Goal: Transaction & Acquisition: Purchase product/service

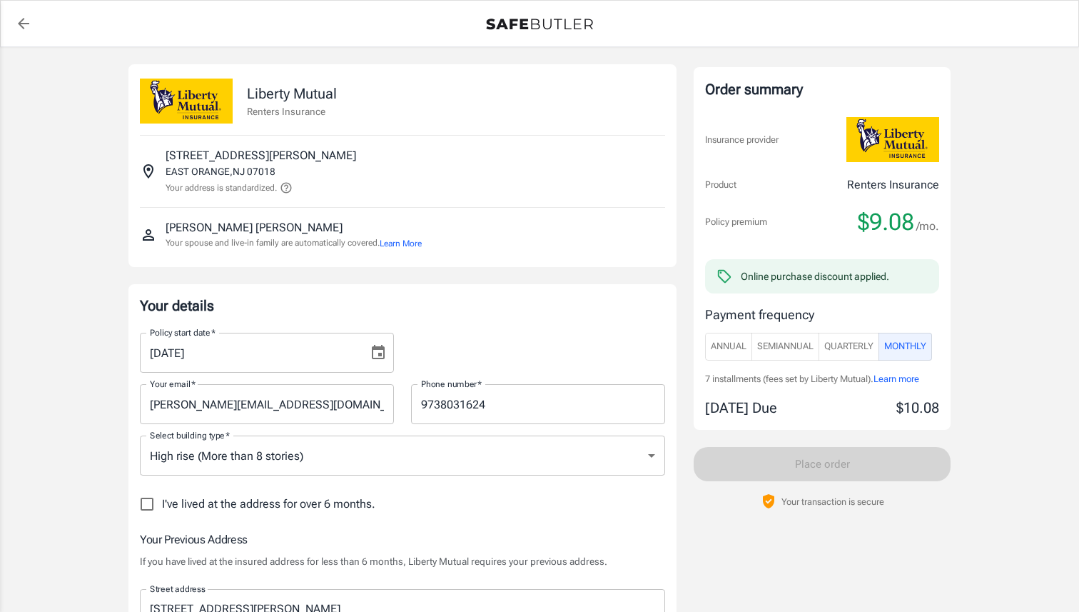
select select "NJ"
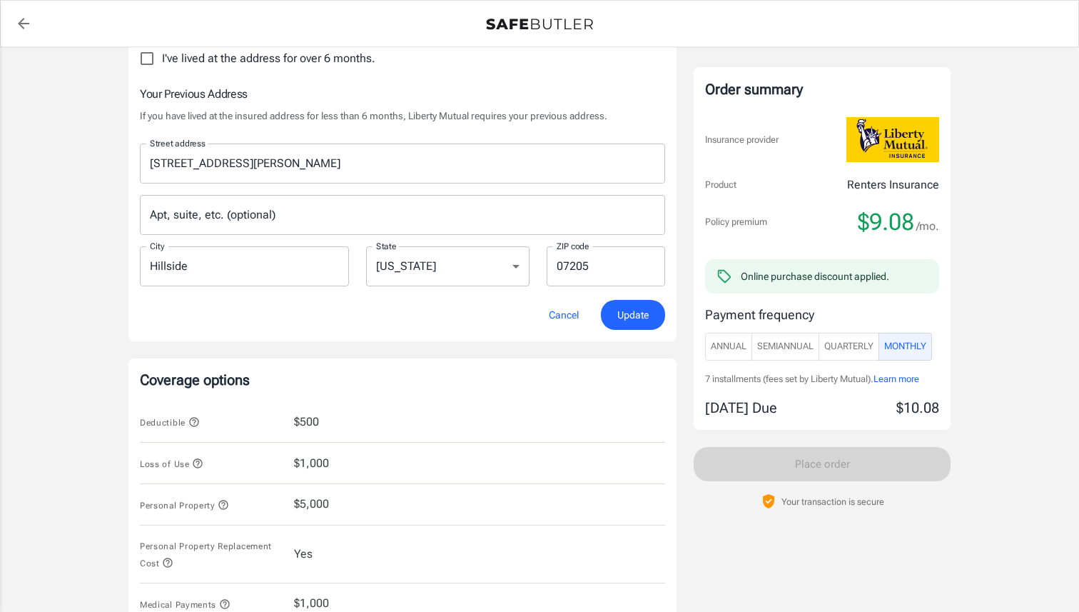
scroll to position [317, 0]
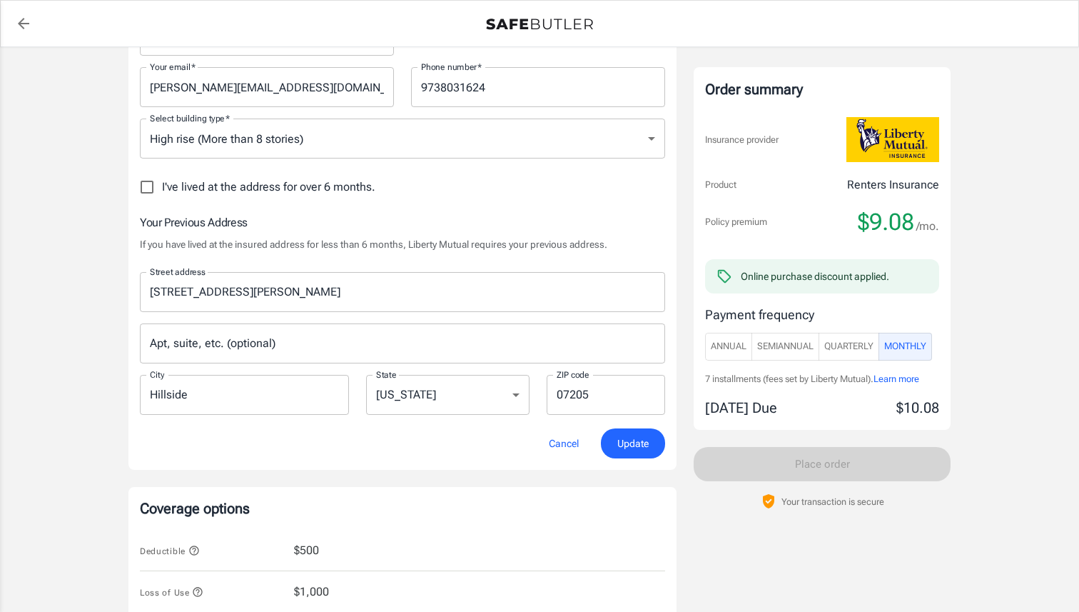
click at [565, 379] on label "ZIP code" at bounding box center [573, 374] width 33 height 12
click at [565, 379] on input "07205" at bounding box center [606, 395] width 119 height 40
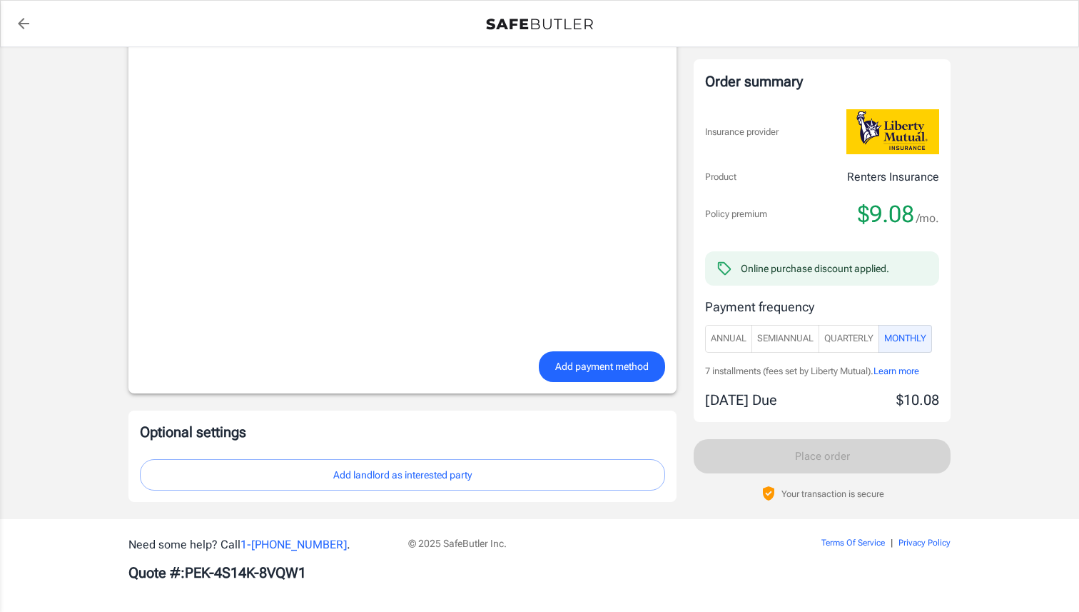
scroll to position [1326, 0]
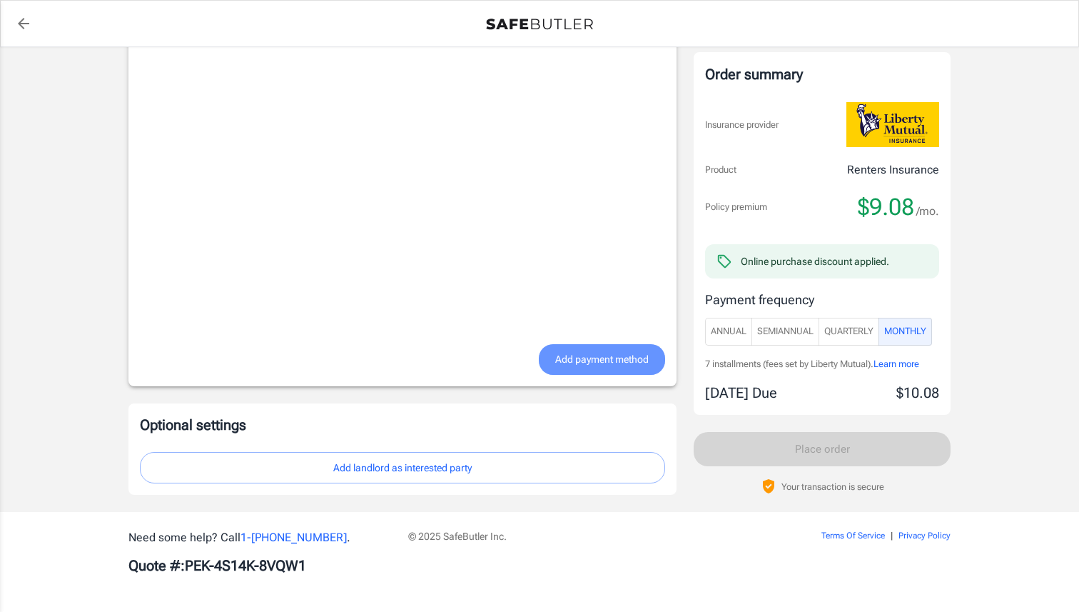
click at [575, 358] on span "Add payment method" at bounding box center [602, 360] width 94 height 18
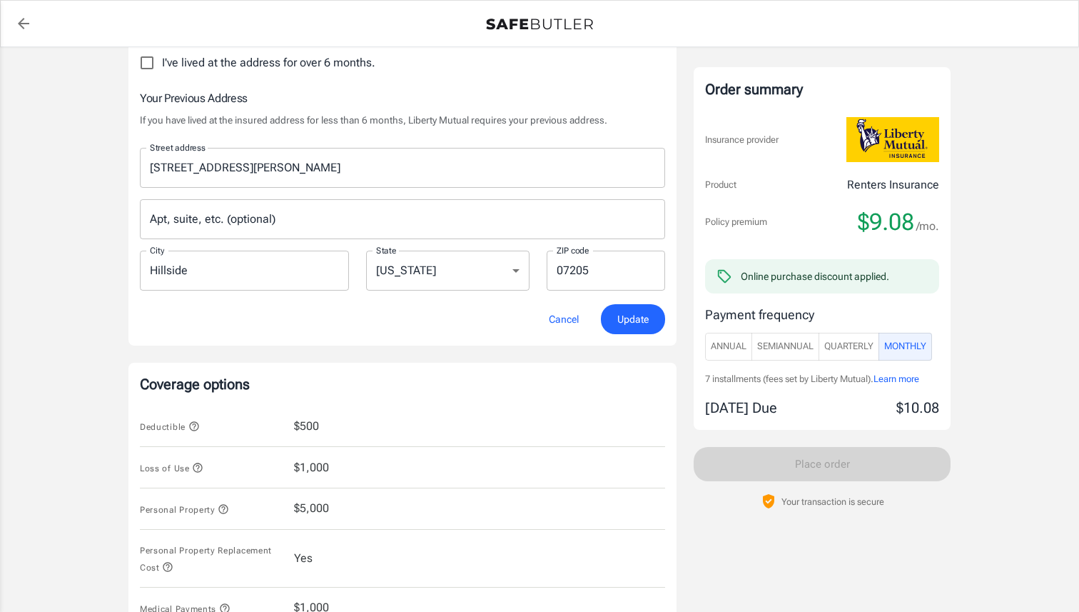
scroll to position [376, 0]
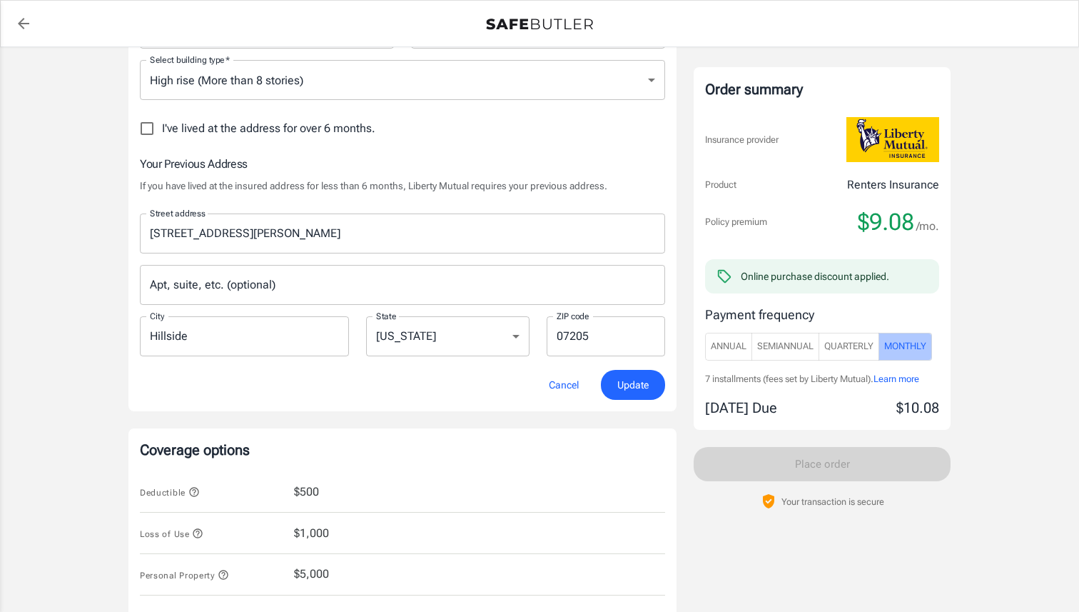
click at [902, 356] on button "Monthly" at bounding box center [906, 347] width 54 height 28
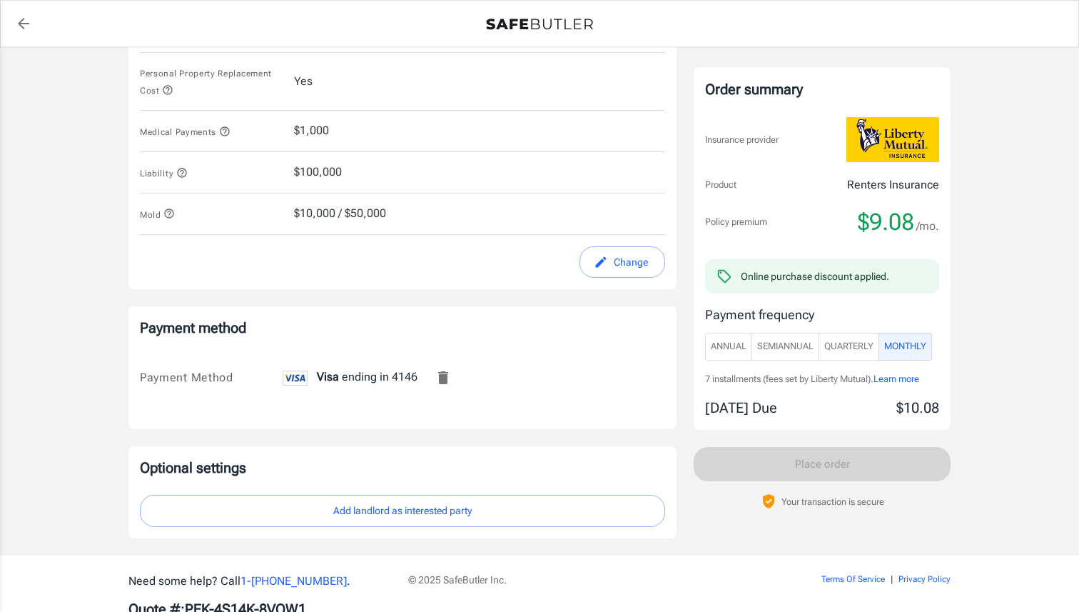
scroll to position [963, 0]
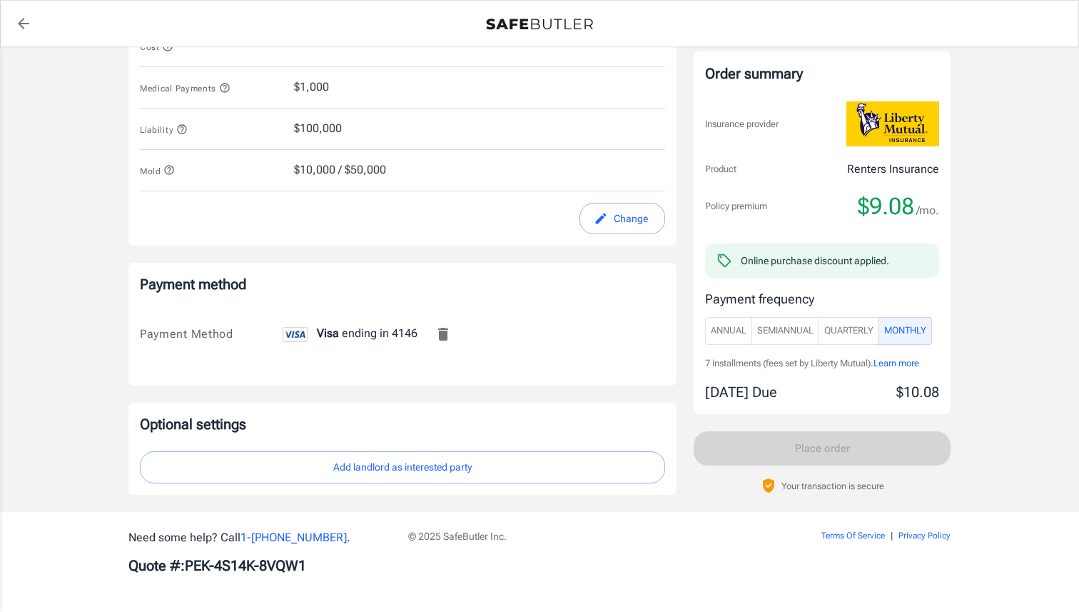
click at [751, 384] on p "[DATE] Due" at bounding box center [741, 391] width 72 height 21
click at [763, 420] on div "Order summary Insurance provider Product Renters Insurance Policy premium $9.08…" at bounding box center [822, 272] width 257 height 443
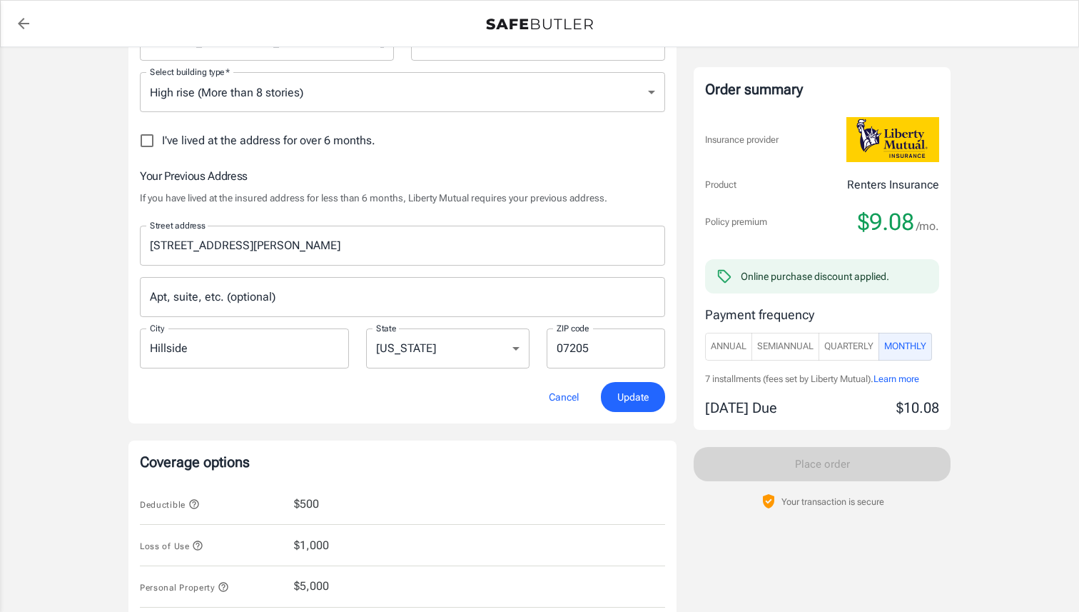
scroll to position [354, 0]
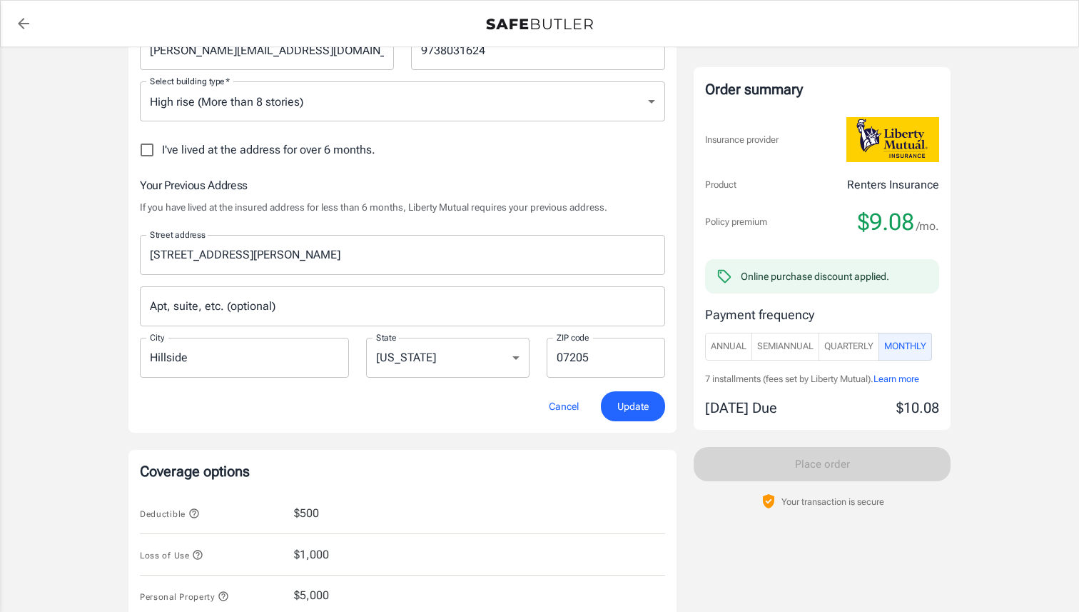
click at [618, 404] on span "Update" at bounding box center [633, 407] width 31 height 18
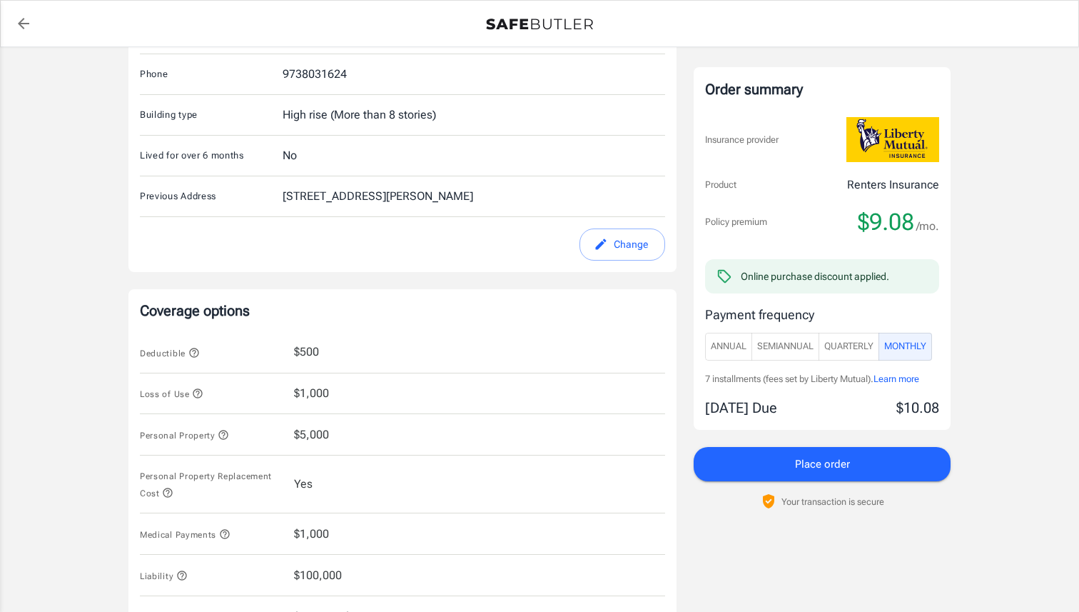
scroll to position [192, 0]
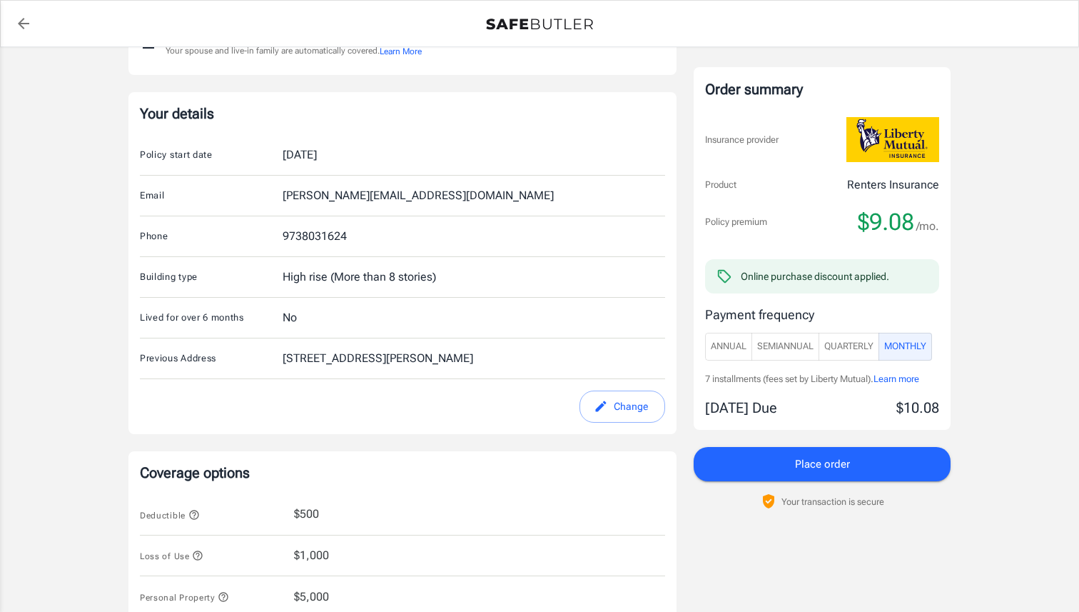
click at [910, 458] on button "Place order" at bounding box center [822, 464] width 257 height 34
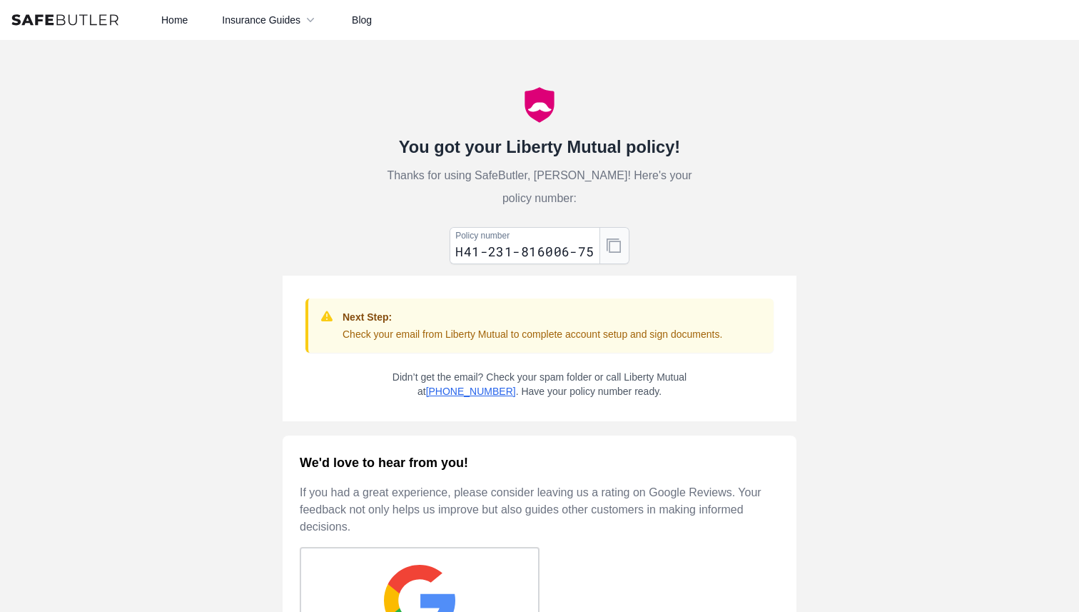
click at [607, 238] on icon "button" at bounding box center [614, 245] width 14 height 14
